Goal: Find contact information: Find contact information

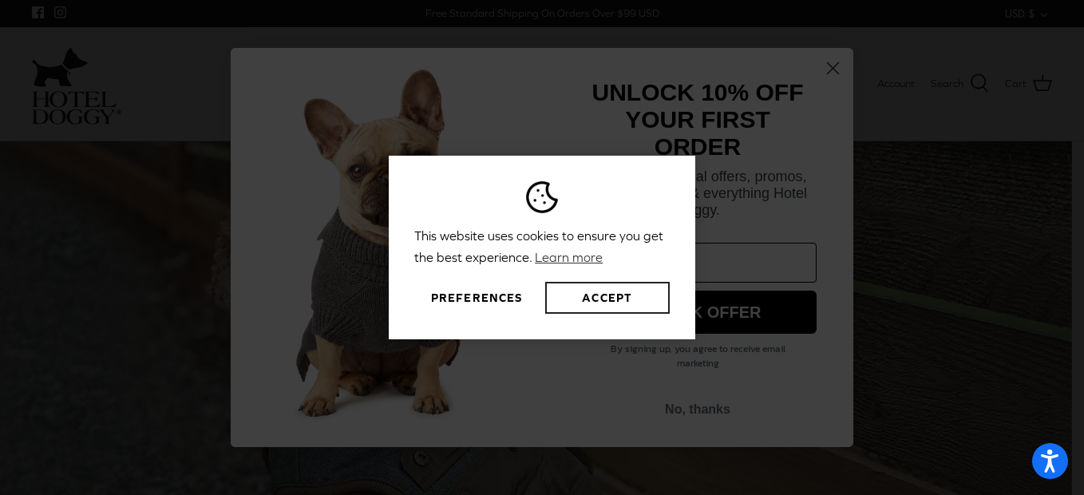
click at [622, 299] on button "Accept" at bounding box center [607, 298] width 125 height 32
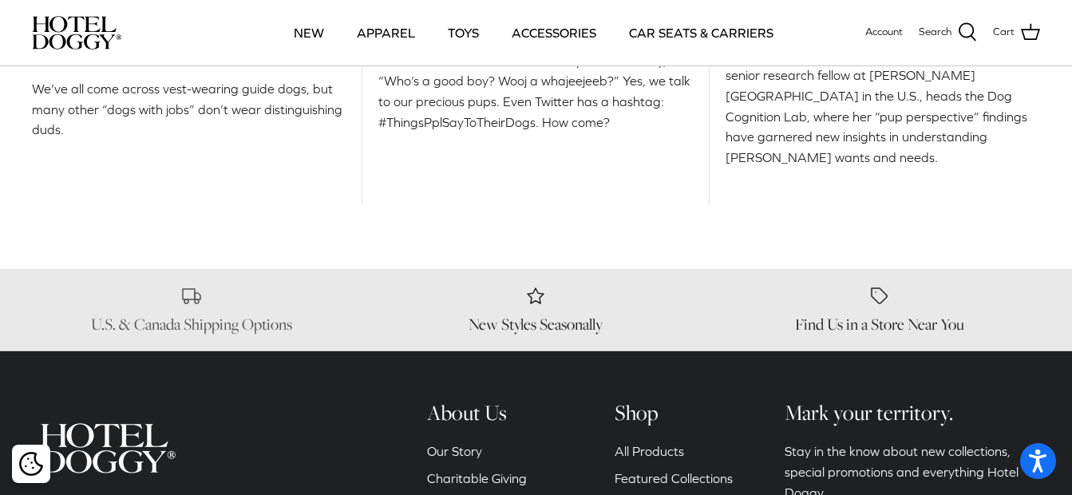
scroll to position [2235, 0]
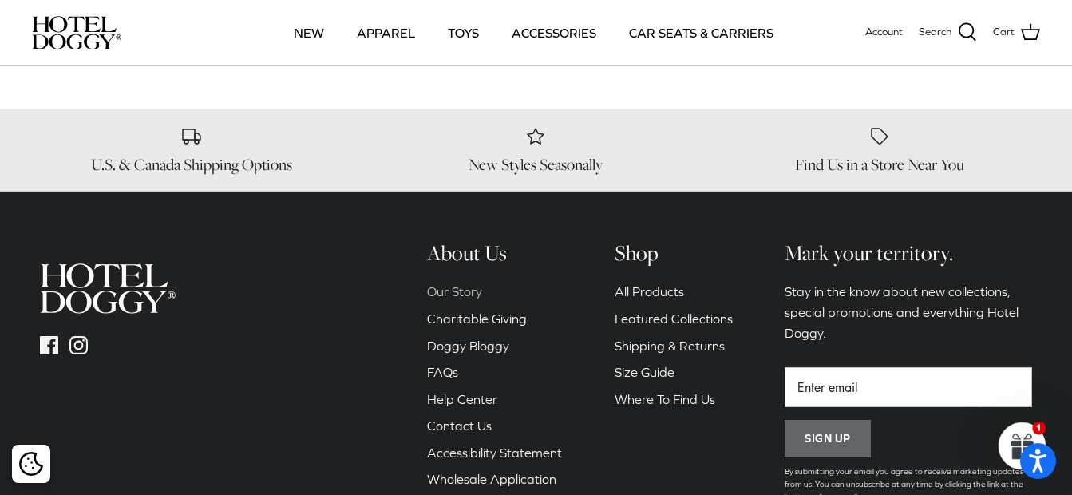
click at [469, 284] on link "Our Story" at bounding box center [454, 291] width 55 height 14
click at [462, 418] on link "Contact Us" at bounding box center [459, 425] width 65 height 14
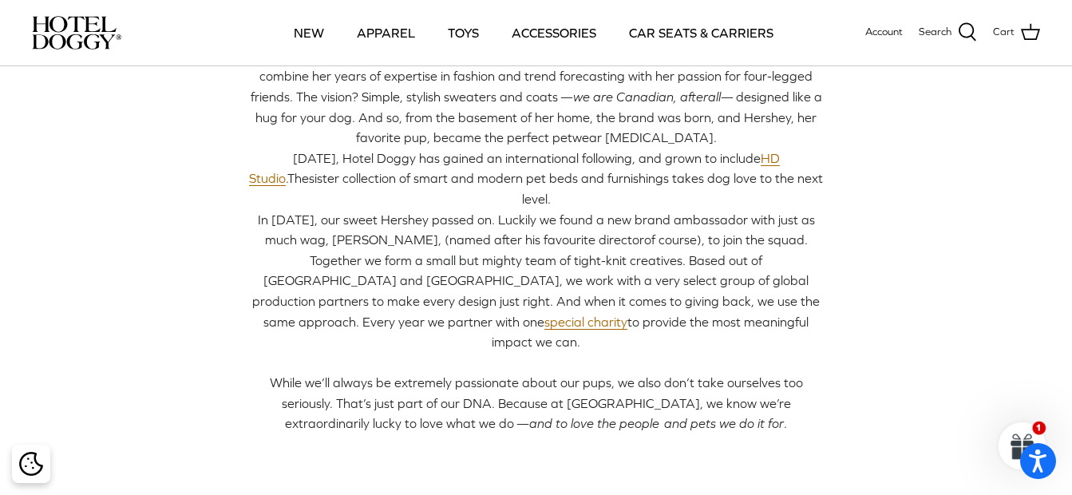
scroll to position [319, 0]
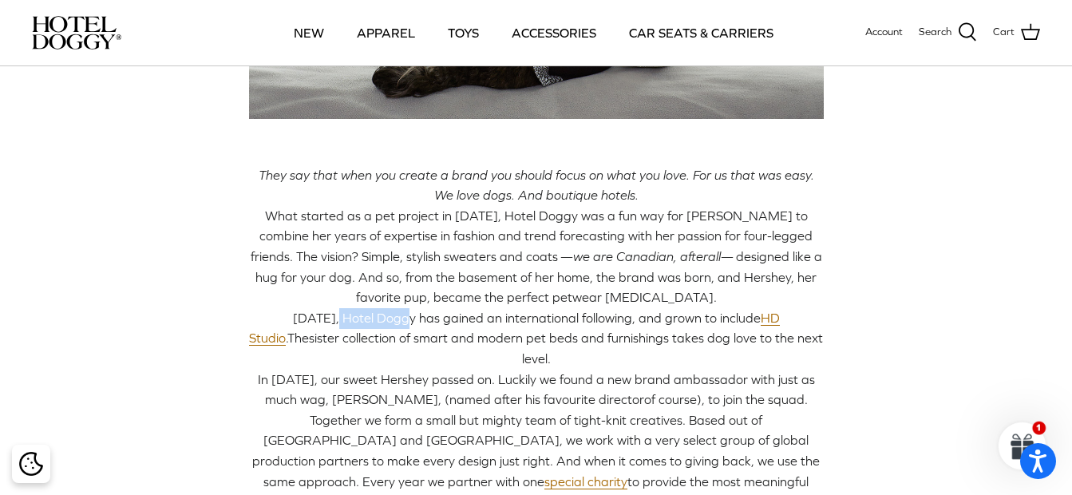
drag, startPoint x: 291, startPoint y: 317, endPoint x: 364, endPoint y: 321, distance: 73.5
click at [364, 321] on span "Today, Hotel Doggy has gained an international following, and grown to include …" at bounding box center [514, 329] width 531 height 36
copy span "Hotel Doggy"
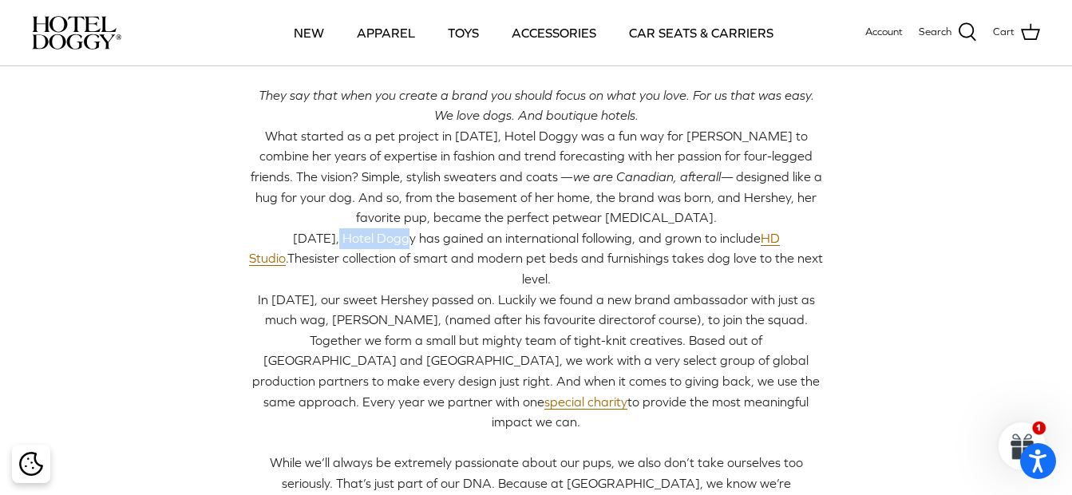
click at [105, 25] on img at bounding box center [76, 33] width 89 height 34
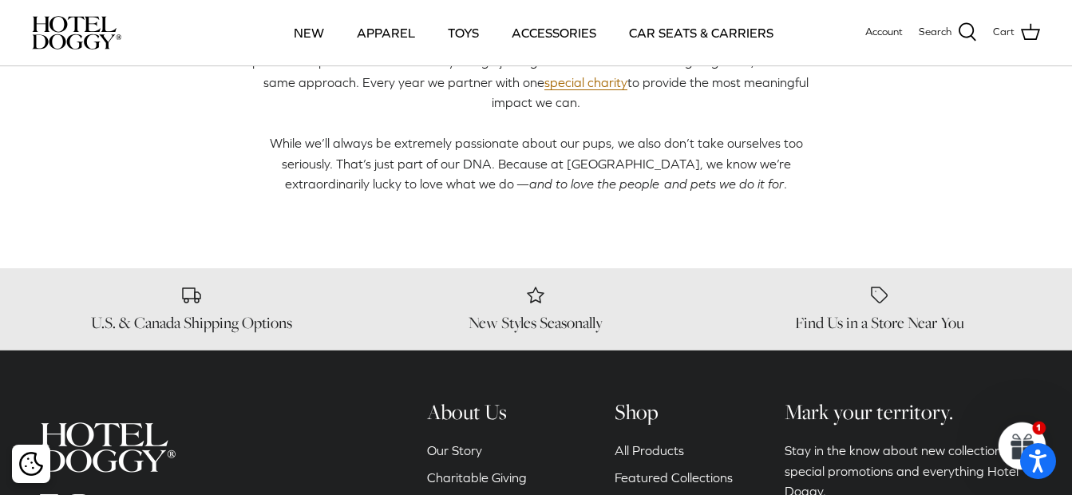
scroll to position [1064, 0]
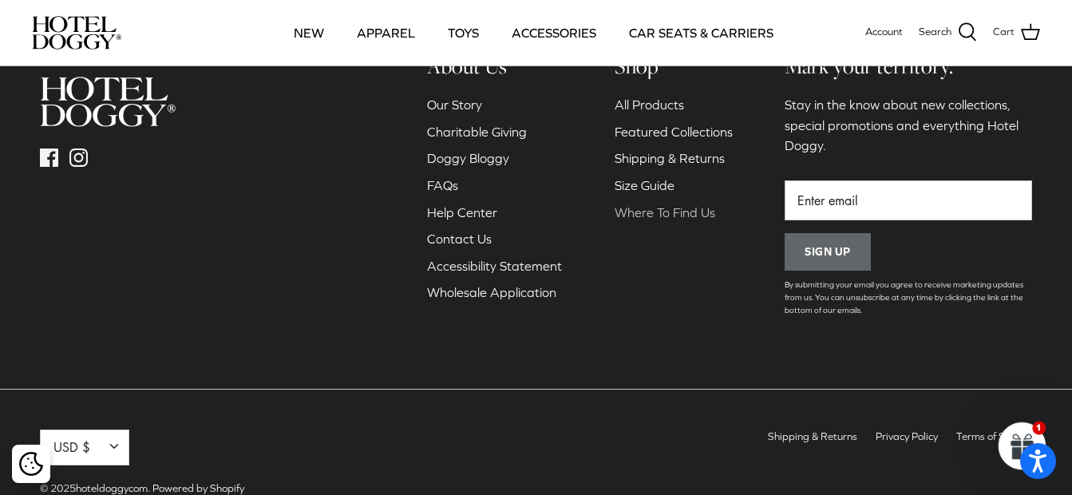
click at [701, 205] on link "Where To Find Us" at bounding box center [665, 212] width 101 height 14
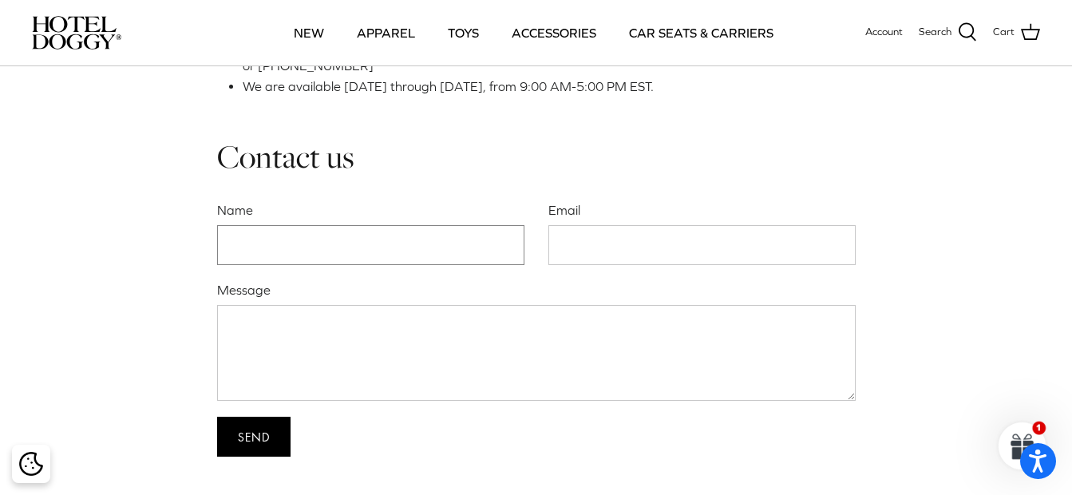
scroll to position [718, 0]
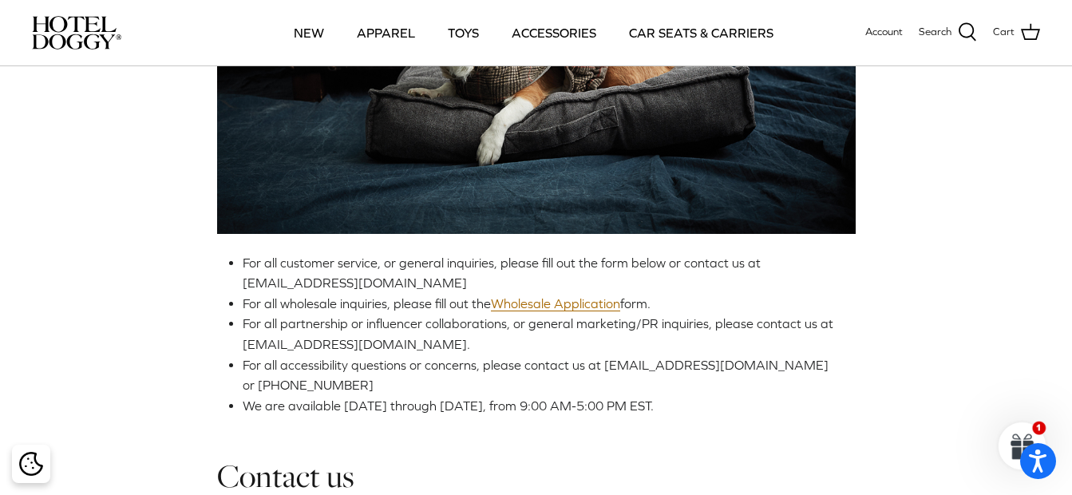
scroll to position [399, 0]
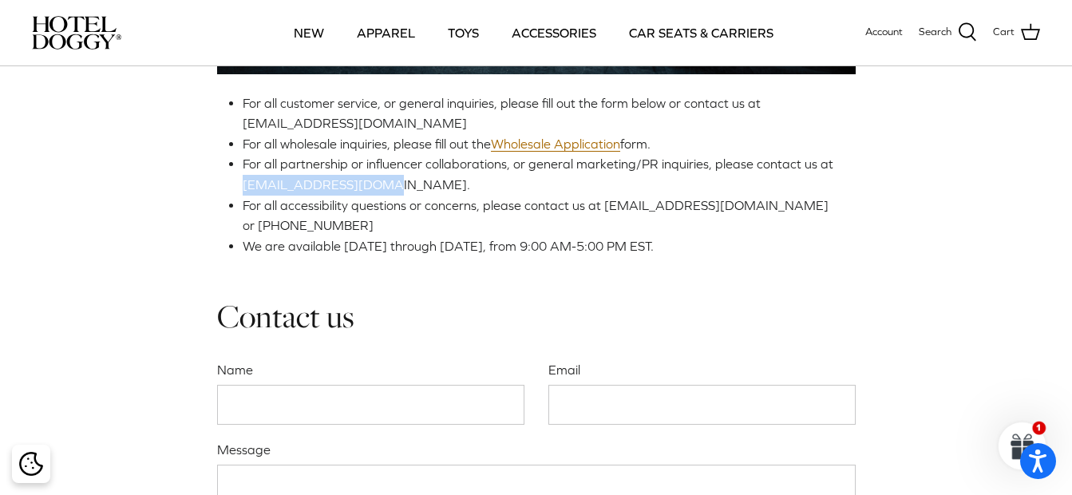
drag, startPoint x: 385, startPoint y: 187, endPoint x: 213, endPoint y: 181, distance: 171.7
click at [213, 181] on div "Contact Us For all customer service, or general inquiries, please fill out the …" at bounding box center [536, 142] width 1072 height 948
click at [251, 212] on li "For all accessibility questions or concerns, please contact us at accessibility…" at bounding box center [543, 216] width 600 height 41
drag, startPoint x: 241, startPoint y: 184, endPoint x: 370, endPoint y: 185, distance: 128.5
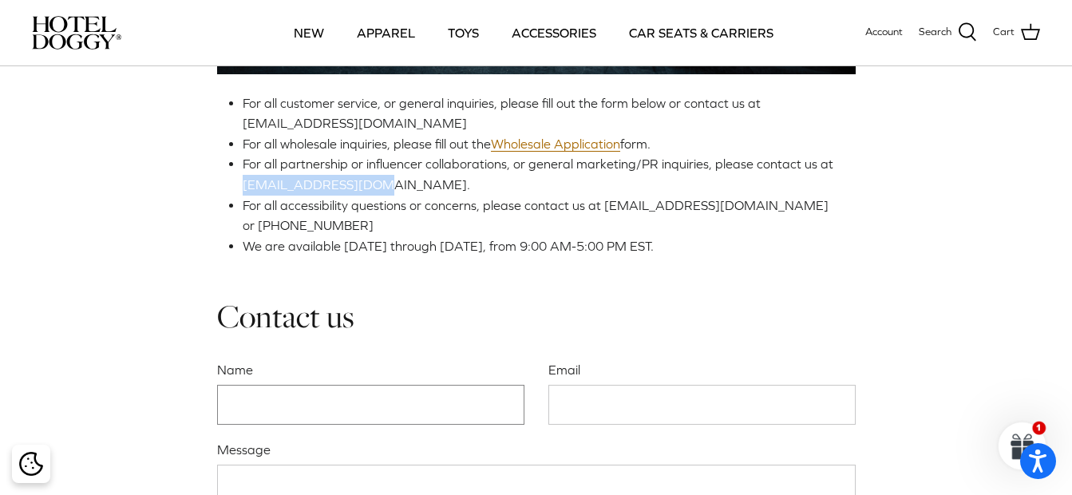
copy span "woof@hoteldoggy.com"
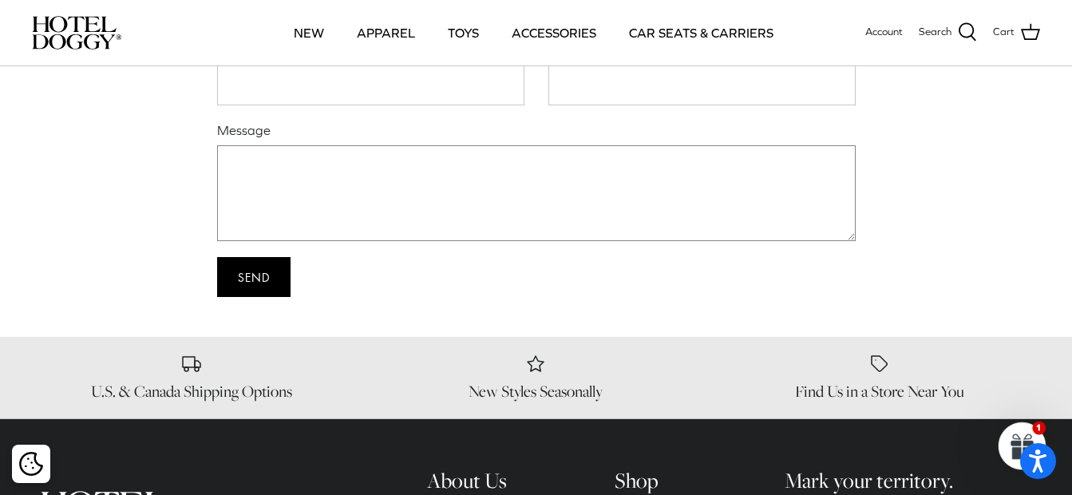
scroll to position [479, 0]
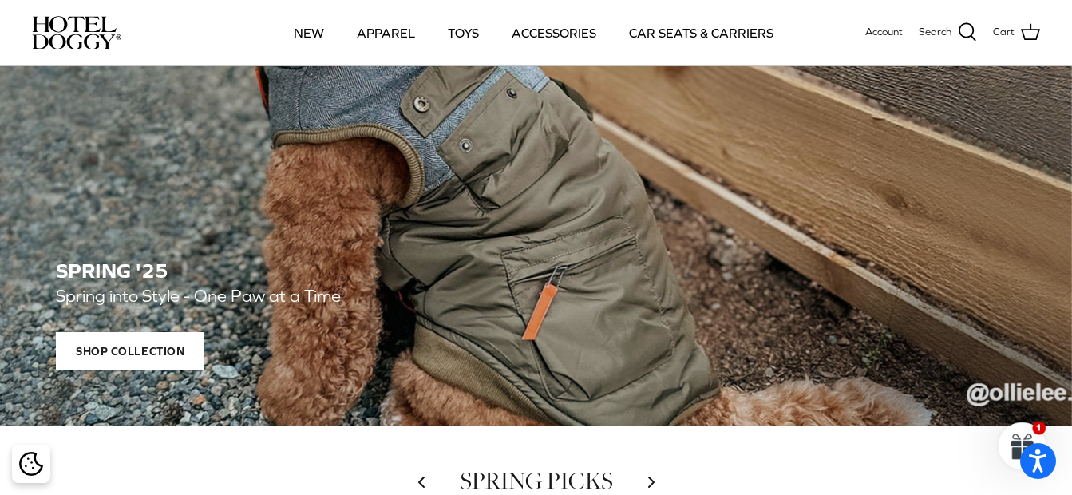
scroll to position [479, 0]
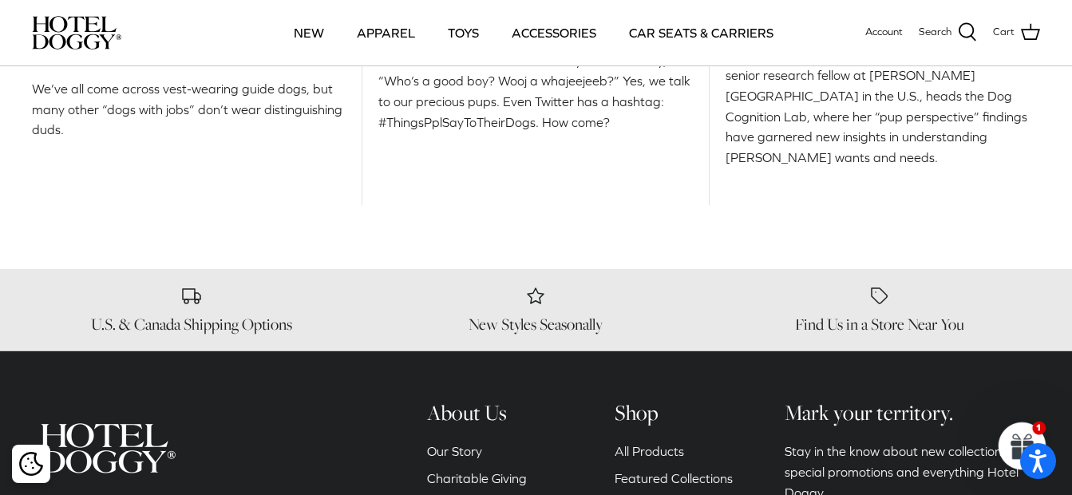
scroll to position [1916, 0]
